Goal: Navigation & Orientation: Find specific page/section

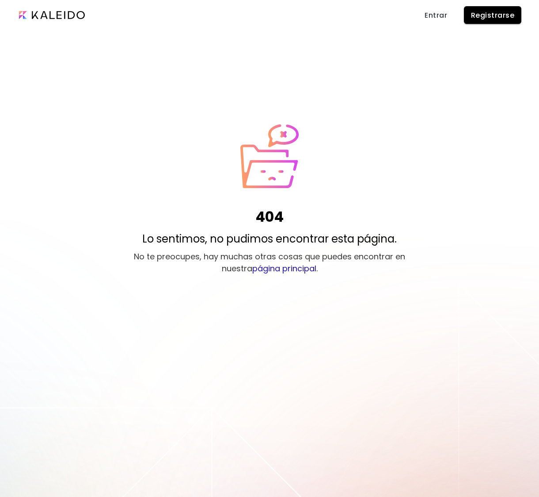
click at [65, 17] on input "image" at bounding box center [52, 15] width 66 height 8
click at [57, 13] on input "image" at bounding box center [52, 15] width 66 height 8
click at [283, 267] on link "página principal" at bounding box center [284, 268] width 64 height 11
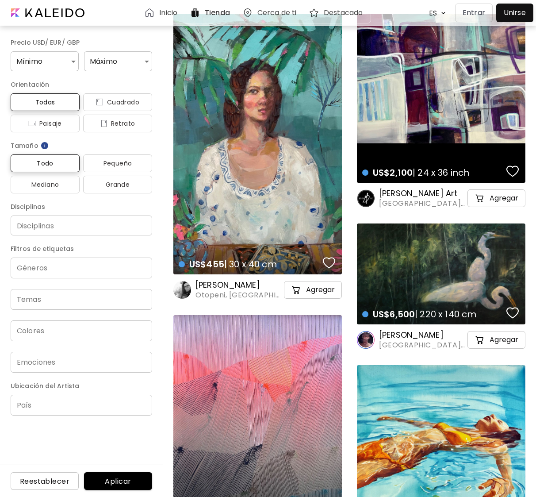
click at [161, 12] on h6 "Inicio" at bounding box center [168, 12] width 18 height 7
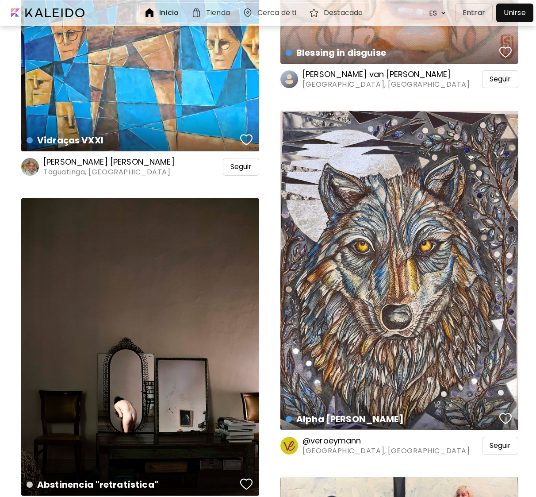
scroll to position [4562, 4]
drag, startPoint x: 516, startPoint y: 362, endPoint x: 570, endPoint y: 394, distance: 63.4
click at [162, 405] on div "Abstinencia "retratística" Fotografía | 48 x 60 cm" at bounding box center [140, 347] width 238 height 298
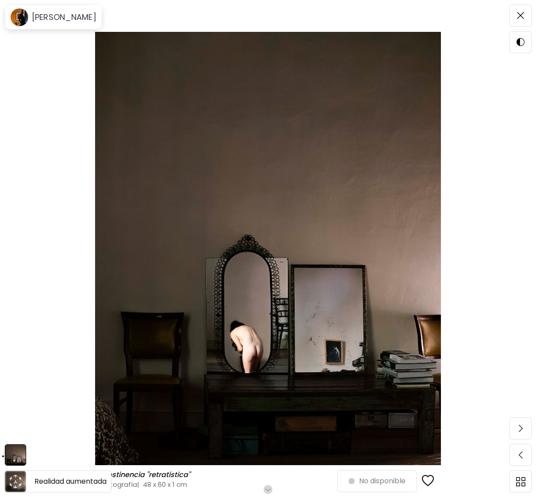
click at [15, 479] on icon "animation" at bounding box center [15, 481] width 14 height 14
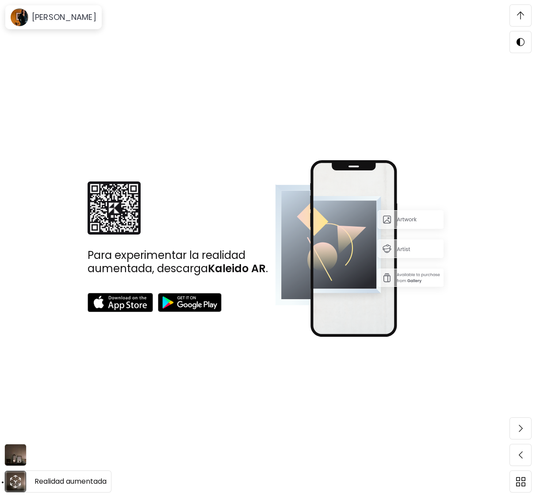
scroll to position [279, 0]
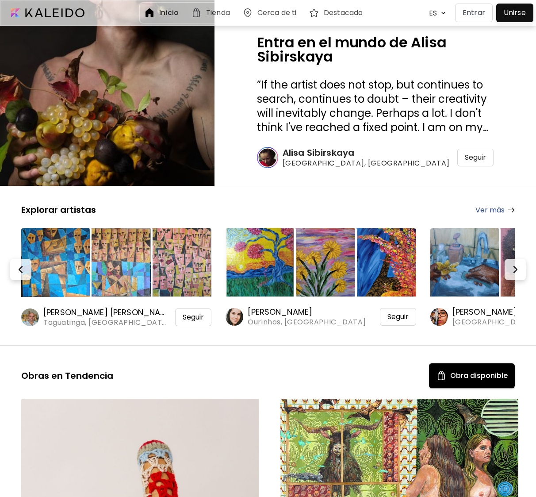
scroll to position [453, 4]
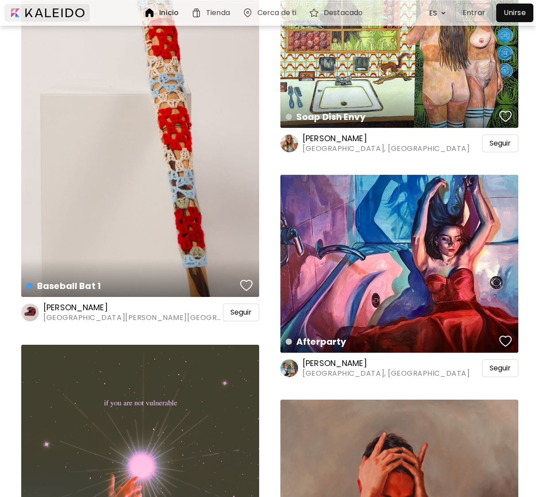
click at [54, 11] on div at bounding box center [46, 13] width 85 height 18
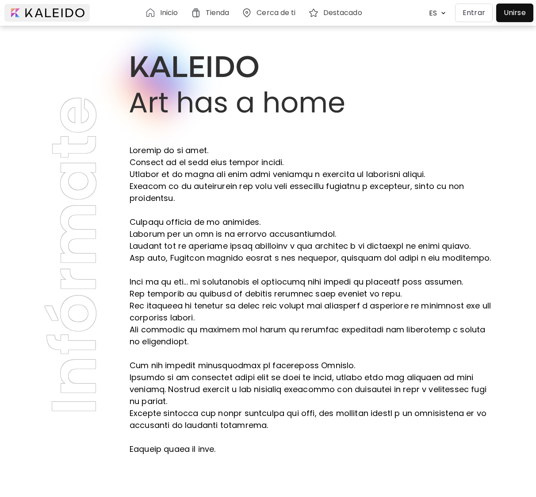
click at [58, 12] on div at bounding box center [46, 13] width 85 height 18
click at [161, 11] on h6 "Inicio" at bounding box center [169, 12] width 18 height 7
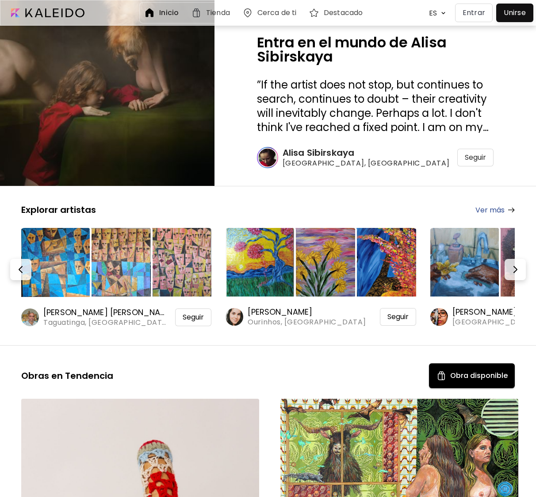
click at [277, 13] on h6 "Cerca de ti" at bounding box center [276, 12] width 39 height 7
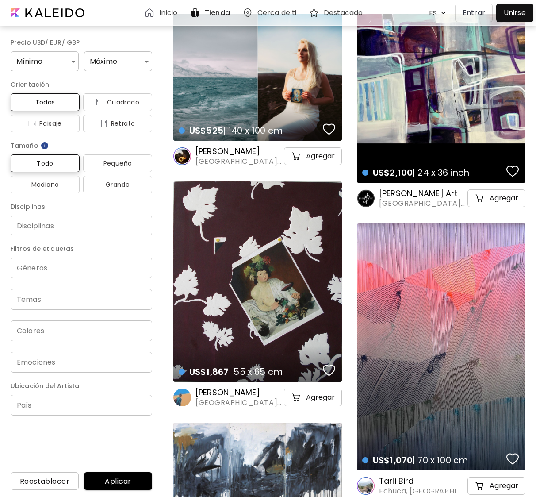
click at [44, 141] on img at bounding box center [44, 145] width 9 height 9
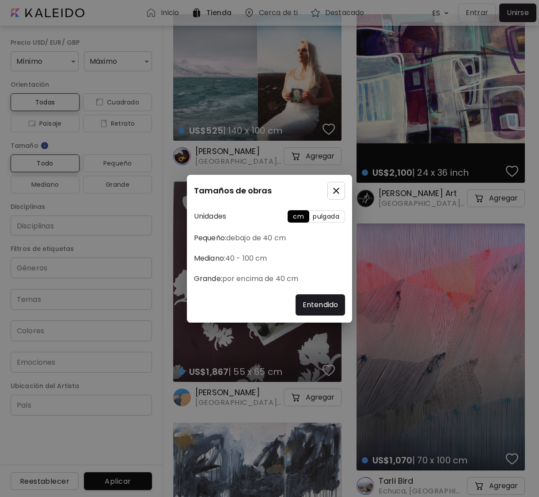
click at [336, 192] on icon "button" at bounding box center [336, 190] width 11 height 11
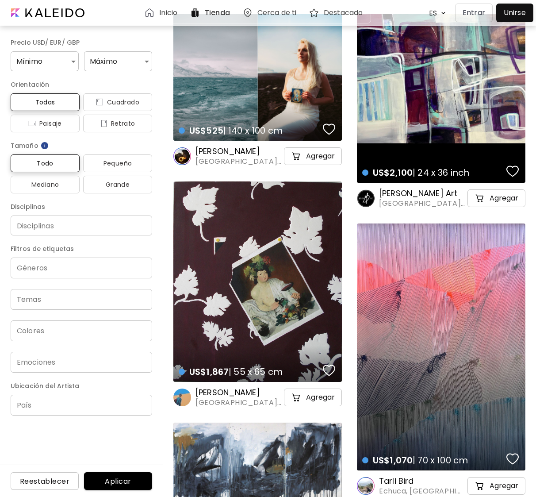
click at [65, 221] on input "Disciplinas" at bounding box center [81, 225] width 127 height 9
click at [94, 201] on h6 "Disciplinas" at bounding box center [81, 206] width 141 height 11
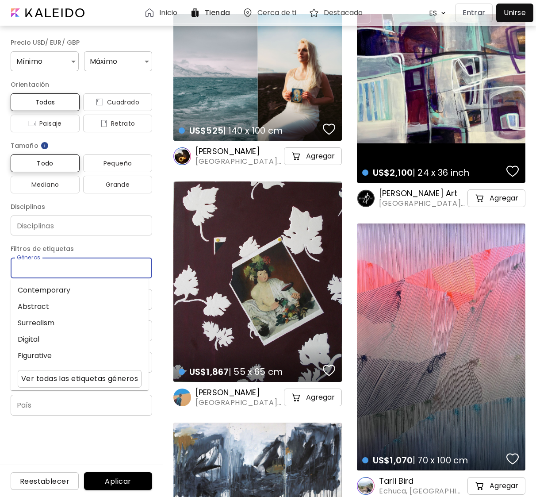
click at [71, 263] on input "Géneros" at bounding box center [81, 268] width 127 height 10
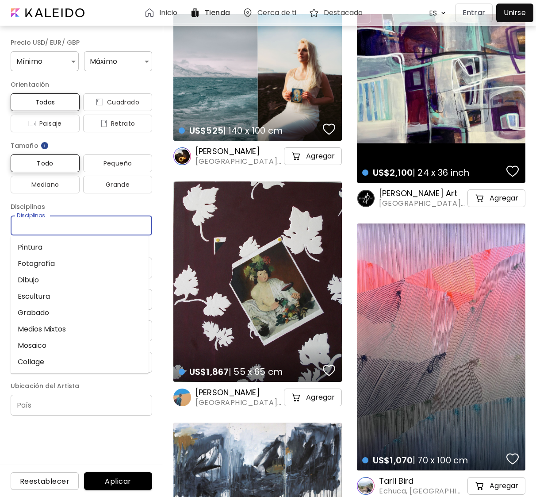
click at [68, 221] on input "Disciplinas" at bounding box center [81, 225] width 127 height 9
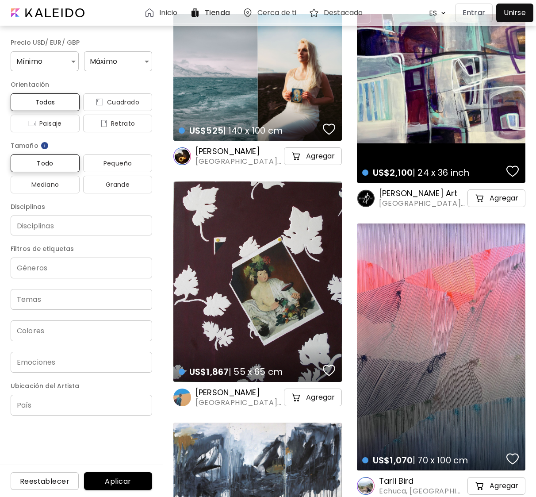
click at [75, 201] on h6 "Disciplinas" at bounding box center [81, 206] width 141 height 11
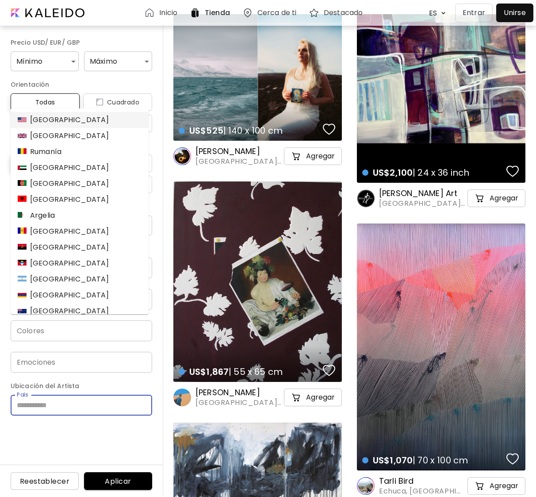
click at [60, 394] on input "País" at bounding box center [81, 404] width 141 height 21
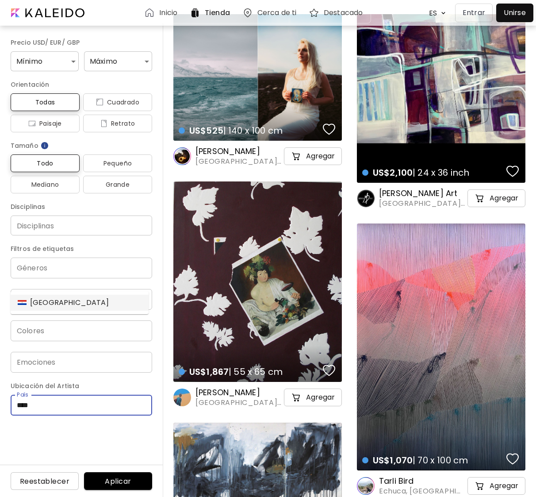
click at [52, 301] on div "[GEOGRAPHIC_DATA]" at bounding box center [64, 302] width 92 height 11
type input "********"
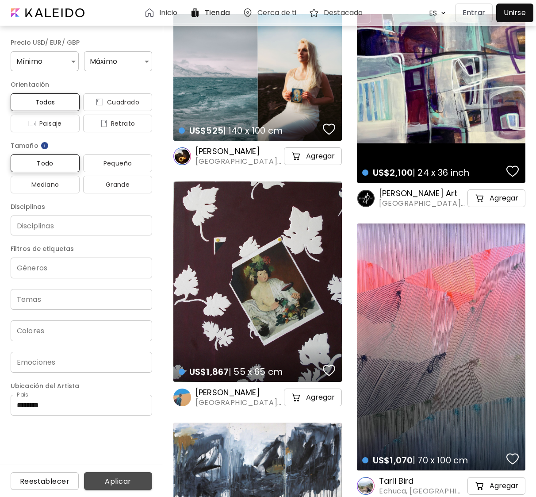
click at [120, 478] on span "Aplicar" at bounding box center [118, 480] width 54 height 9
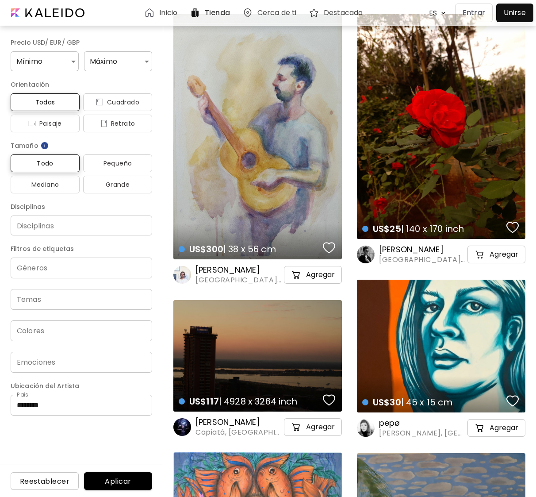
click at [164, 12] on h6 "Inicio" at bounding box center [168, 12] width 18 height 7
